Goal: Navigation & Orientation: Find specific page/section

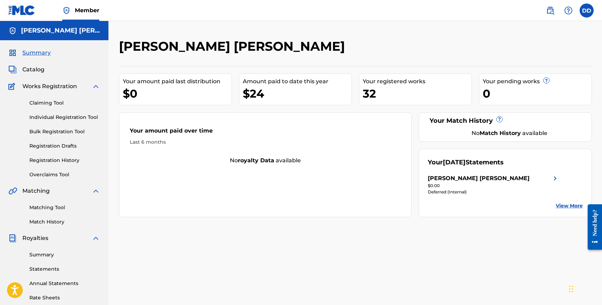
click at [63, 130] on link "Bulk Registration Tool" at bounding box center [64, 131] width 71 height 7
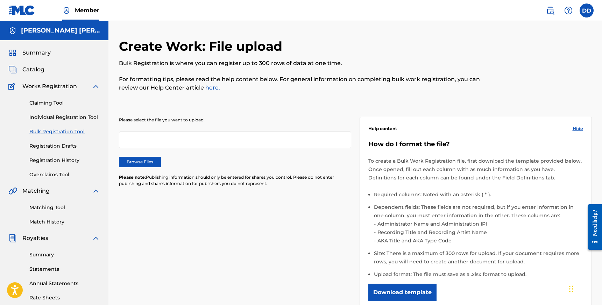
click at [148, 159] on label "Browse Files" at bounding box center [140, 162] width 42 height 10
click at [0, 0] on input "Browse Files" at bounding box center [0, 0] width 0 height 0
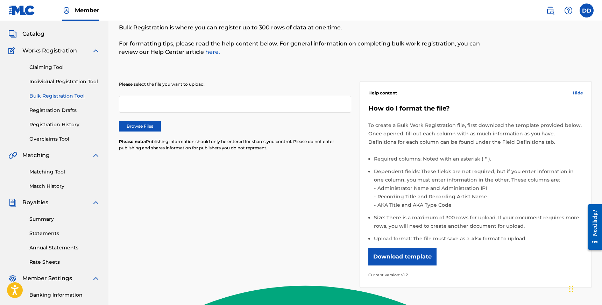
scroll to position [62, 0]
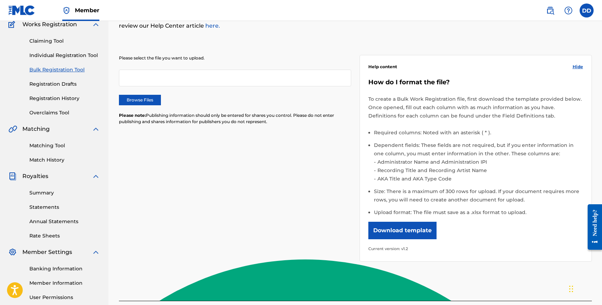
click at [46, 56] on link "Individual Registration Tool" at bounding box center [64, 55] width 71 height 7
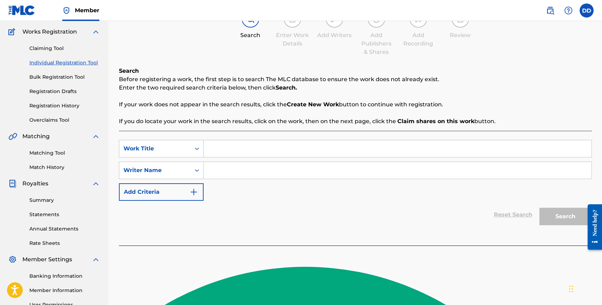
scroll to position [129, 0]
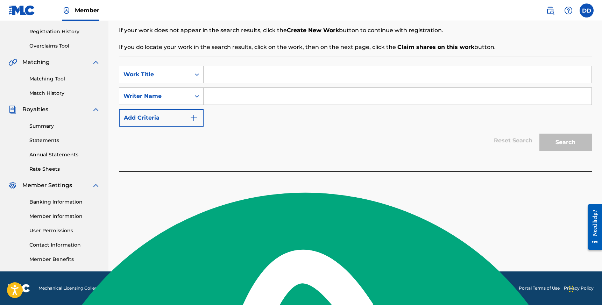
click at [49, 125] on link "Summary" at bounding box center [64, 125] width 71 height 7
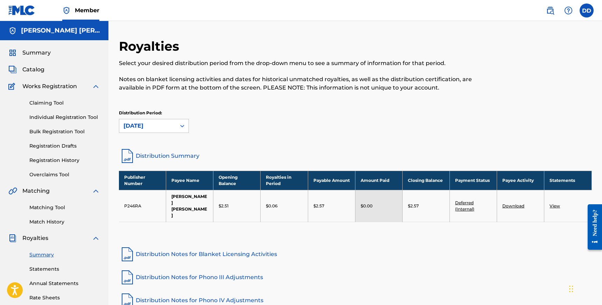
click at [552, 10] on img at bounding box center [550, 10] width 8 height 8
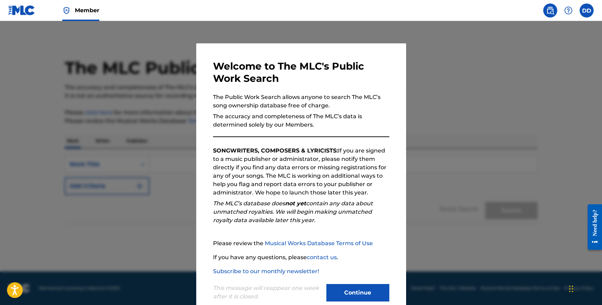
click at [346, 287] on button "Continue" at bounding box center [357, 292] width 63 height 17
